Goal: Task Accomplishment & Management: Manage account settings

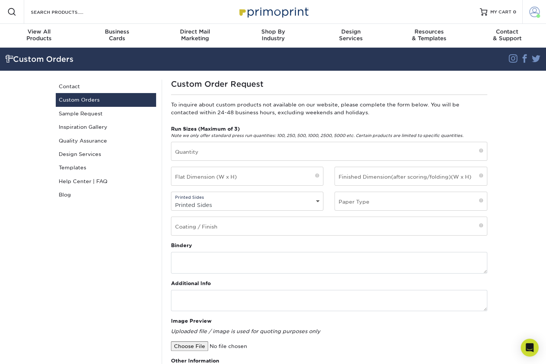
click at [534, 10] on span at bounding box center [534, 12] width 10 height 10
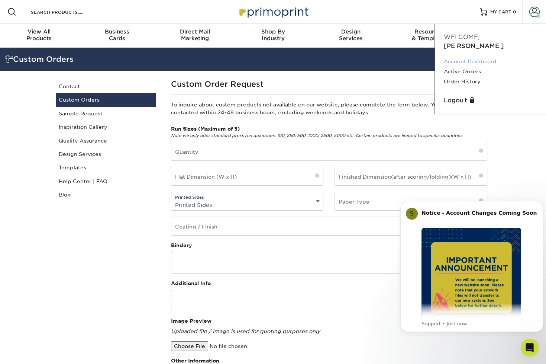
click at [471, 57] on link "Account Dashboard" at bounding box center [490, 62] width 93 height 10
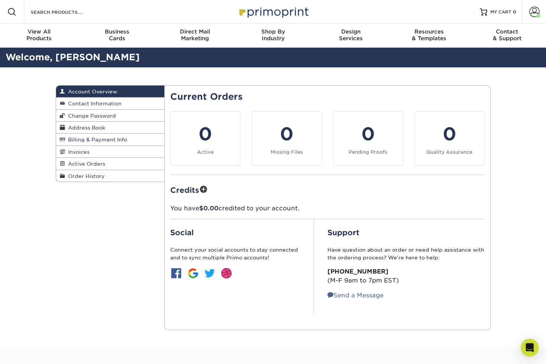
click at [97, 140] on span "Billing & Payment Info" at bounding box center [96, 139] width 62 height 6
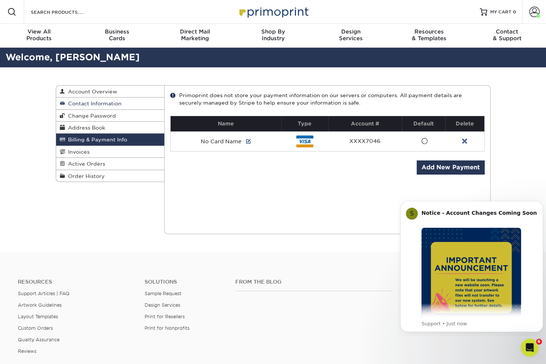
click at [96, 102] on span "Contact Information" at bounding box center [93, 103] width 57 height 6
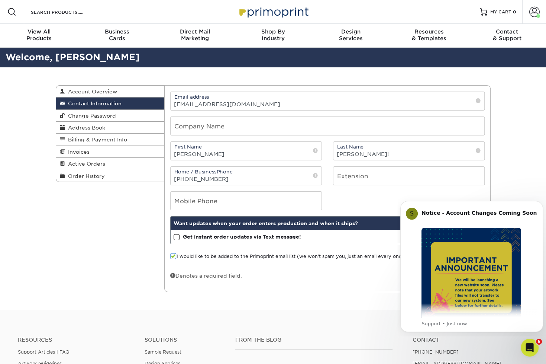
click at [106, 210] on div "Contact Information Account Overview Contact Information Change Password Addres…" at bounding box center [273, 188] width 446 height 243
